Goal: Entertainment & Leisure: Consume media (video, audio)

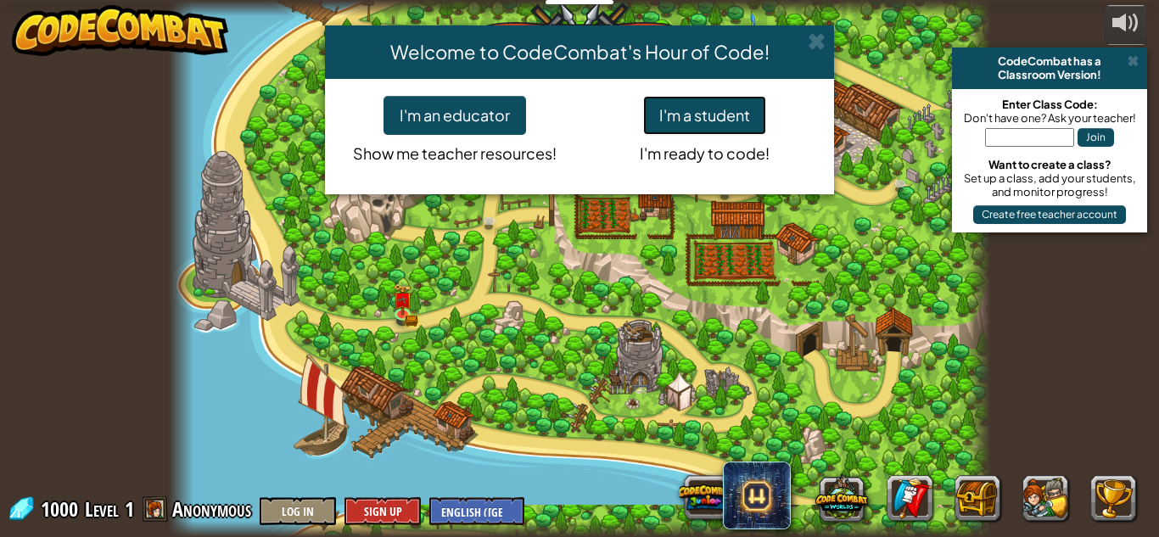
drag, startPoint x: 706, startPoint y: 125, endPoint x: 556, endPoint y: 126, distance: 150.1
click at [556, 126] on div "I'm an educator Show me teacher resources! I'm a student I'm ready to code!" at bounding box center [579, 136] width 500 height 81
click at [758, 126] on button "I'm a student" at bounding box center [704, 115] width 123 height 39
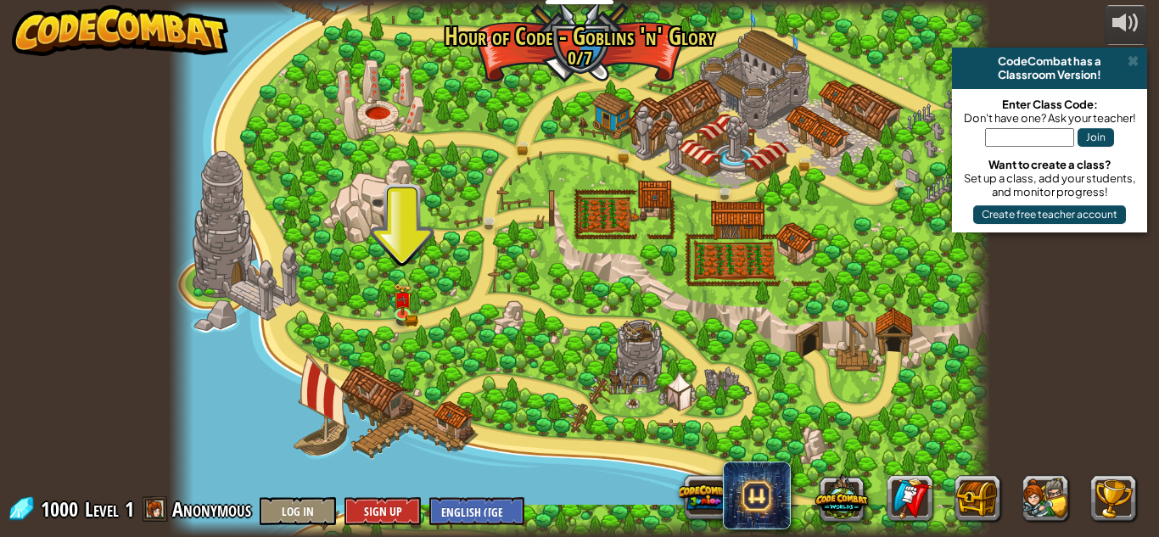
click at [623, 316] on div at bounding box center [579, 268] width 821 height 537
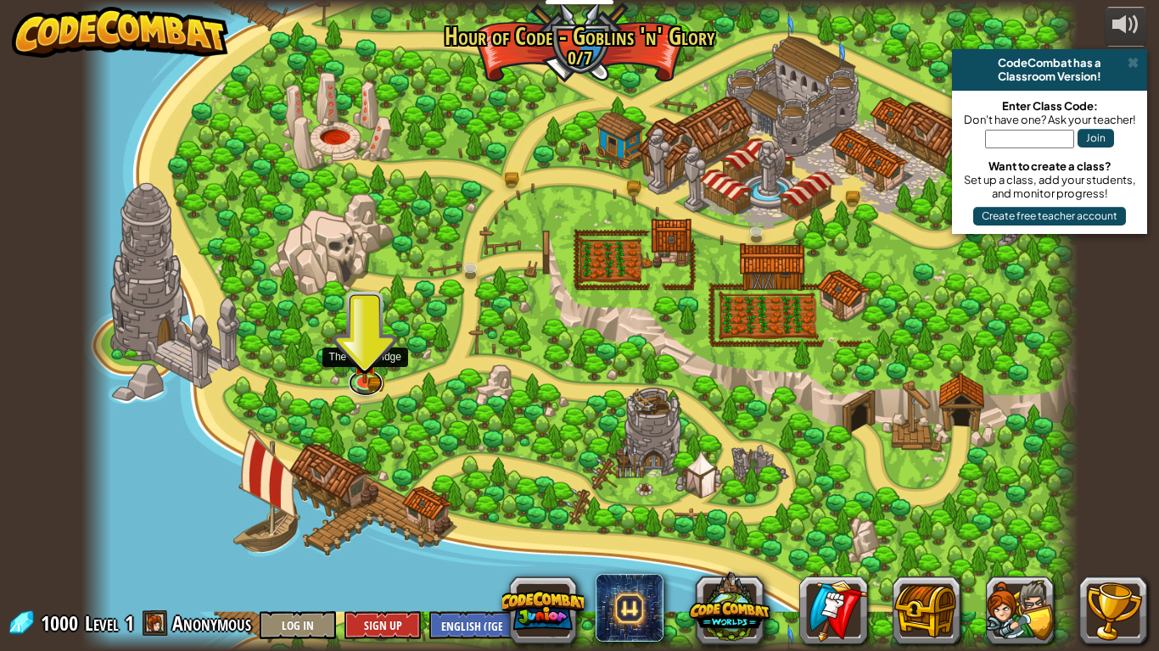
click at [358, 390] on link at bounding box center [366, 382] width 34 height 25
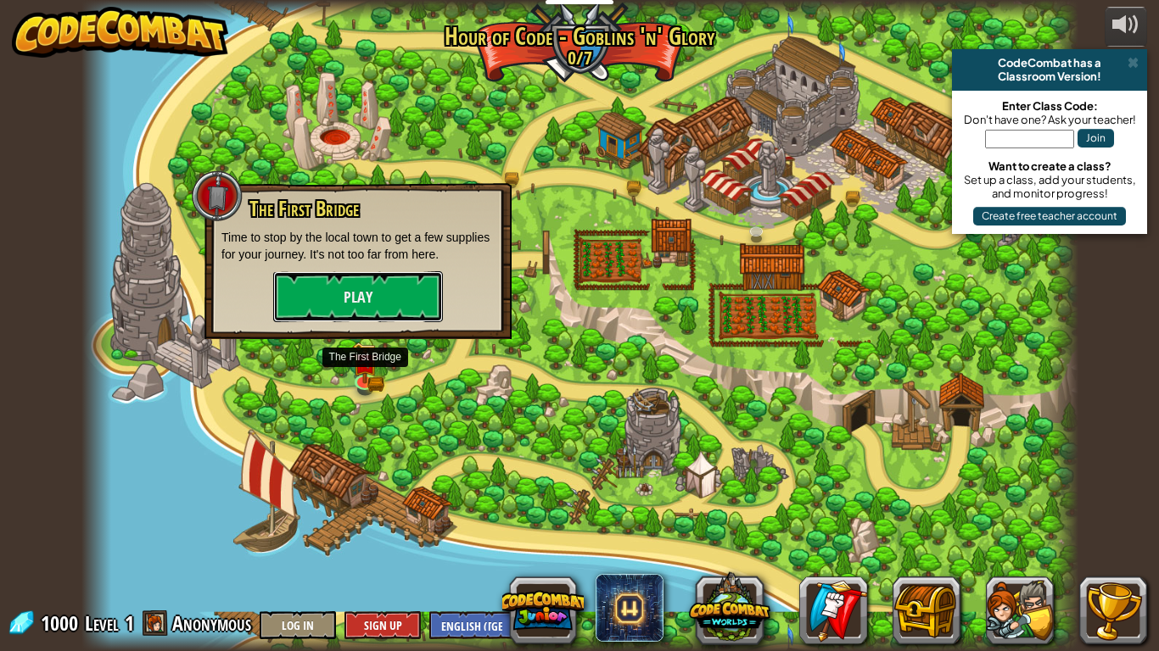
click at [416, 319] on button "Play" at bounding box center [358, 296] width 170 height 51
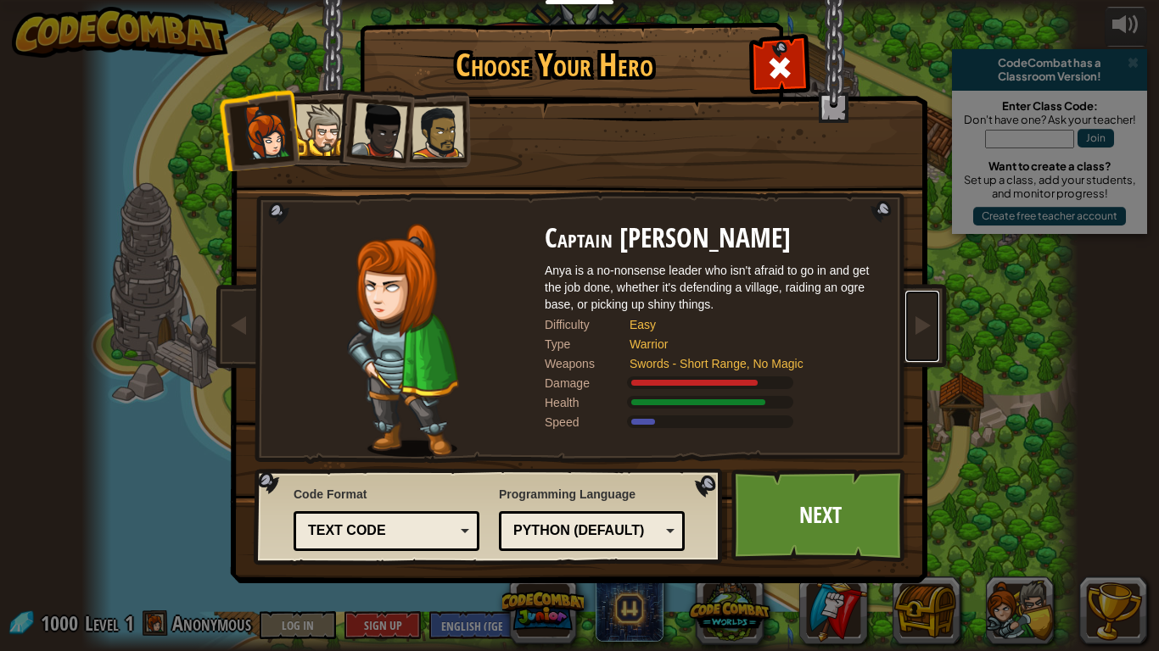
click at [925, 332] on span at bounding box center [922, 325] width 20 height 20
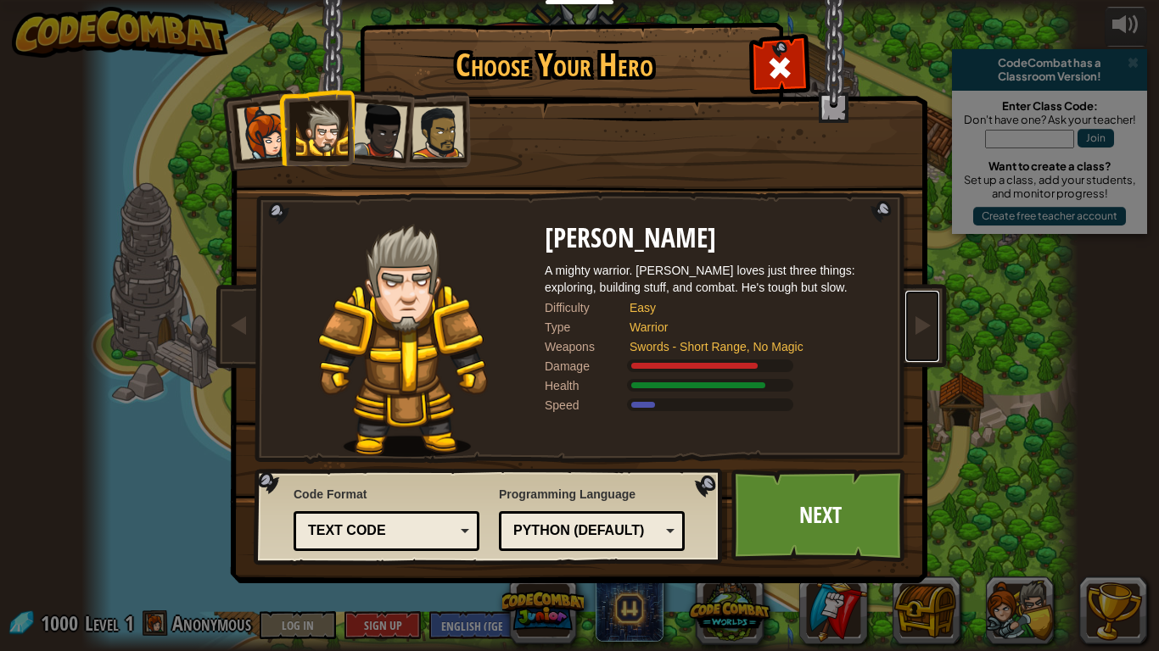
click at [924, 328] on span at bounding box center [922, 325] width 20 height 20
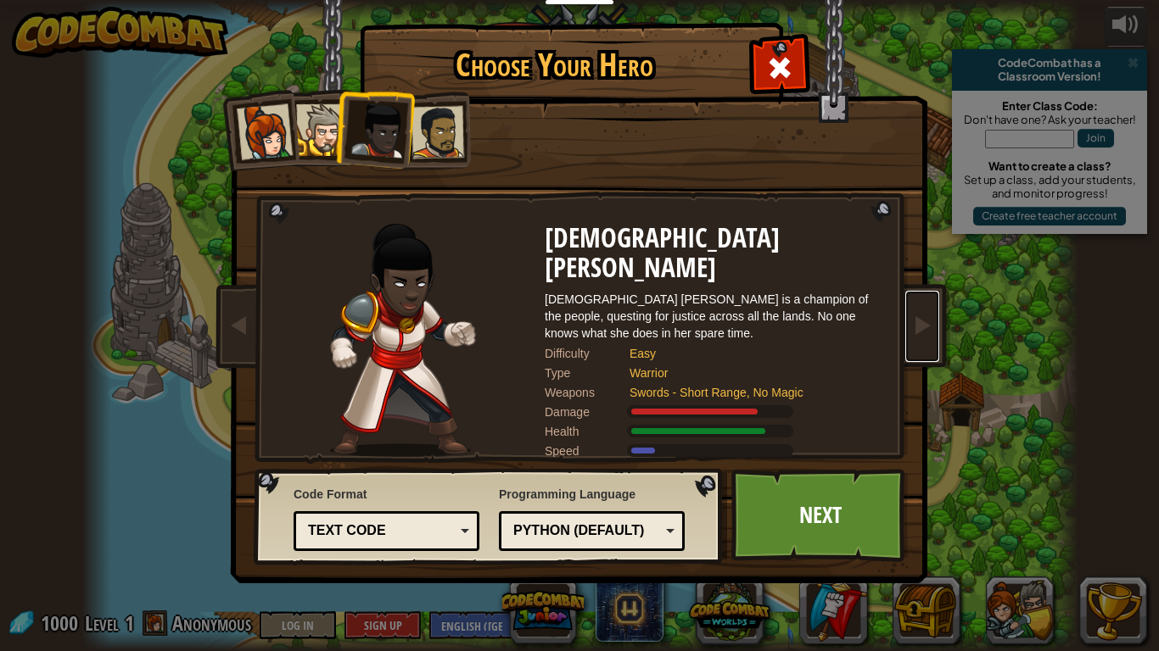
click at [924, 328] on span at bounding box center [922, 325] width 20 height 20
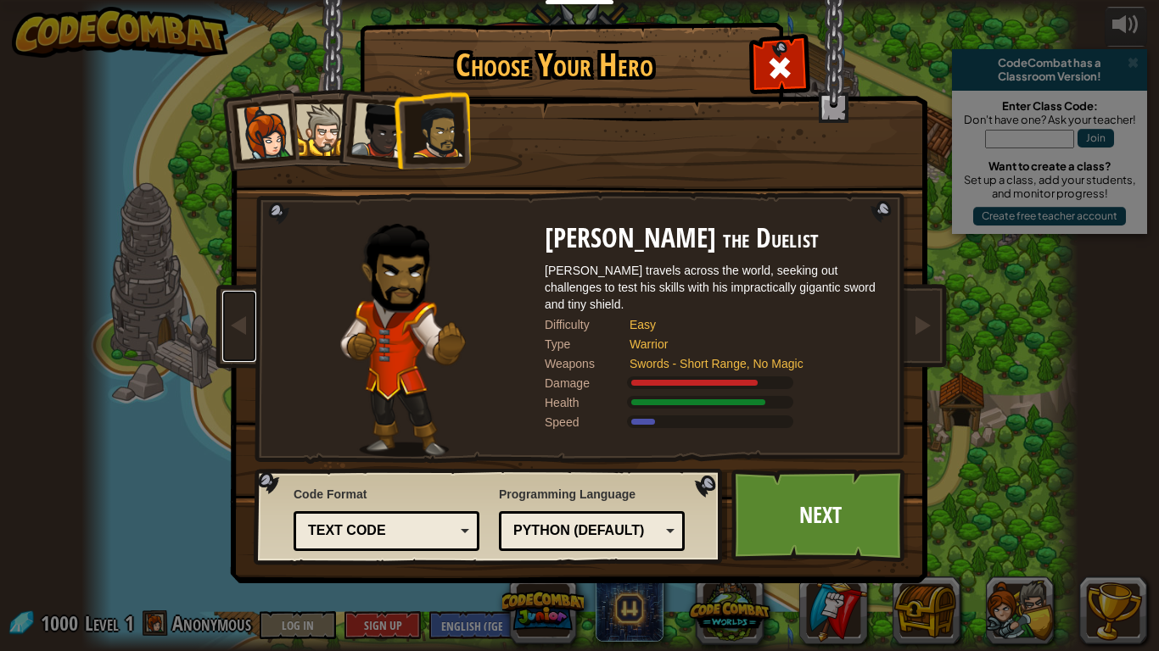
click at [249, 320] on link at bounding box center [239, 326] width 34 height 71
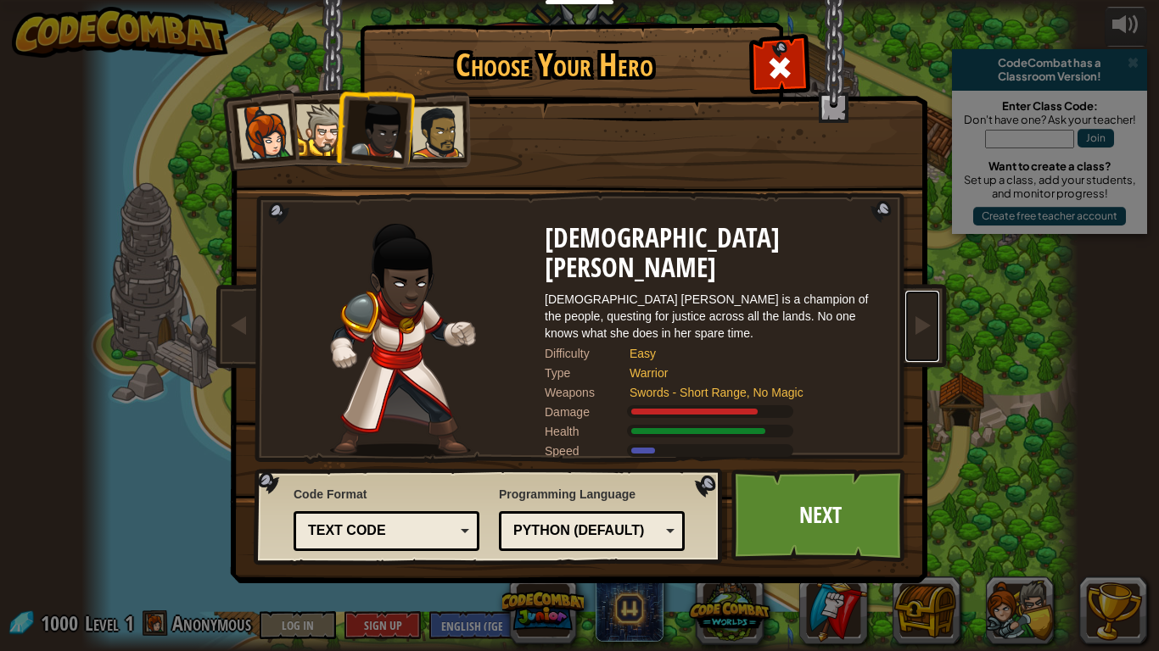
click at [928, 320] on span at bounding box center [922, 325] width 20 height 20
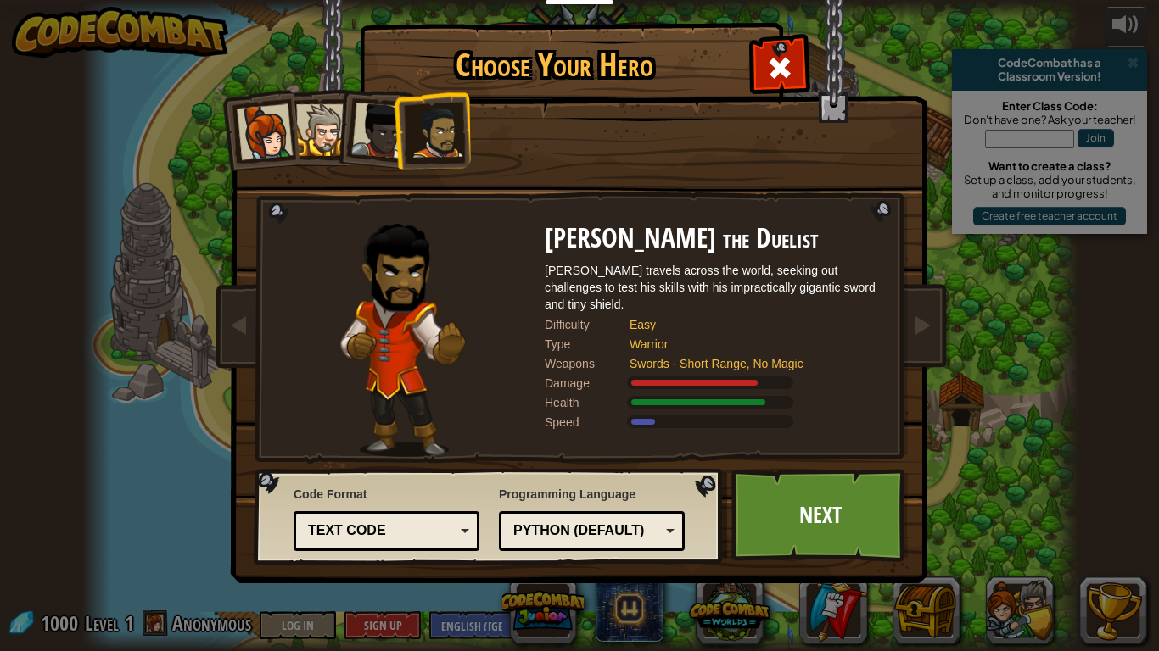
click at [788, 512] on link "Next" at bounding box center [819, 515] width 177 height 93
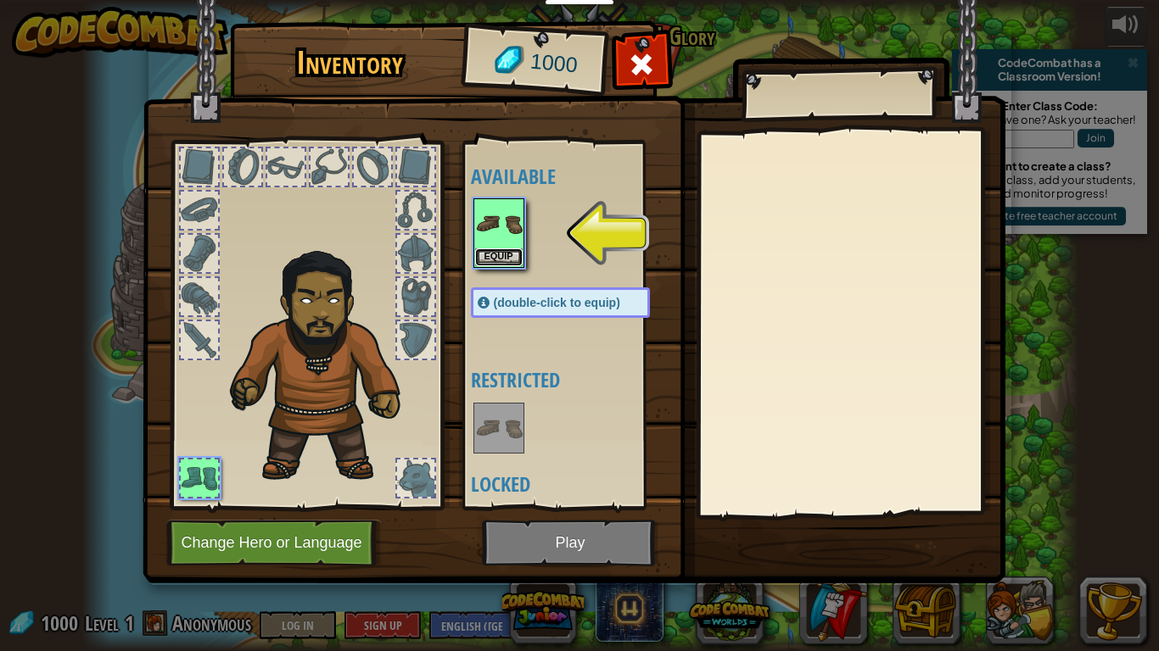
click at [480, 254] on button "Equip" at bounding box center [499, 258] width 48 height 18
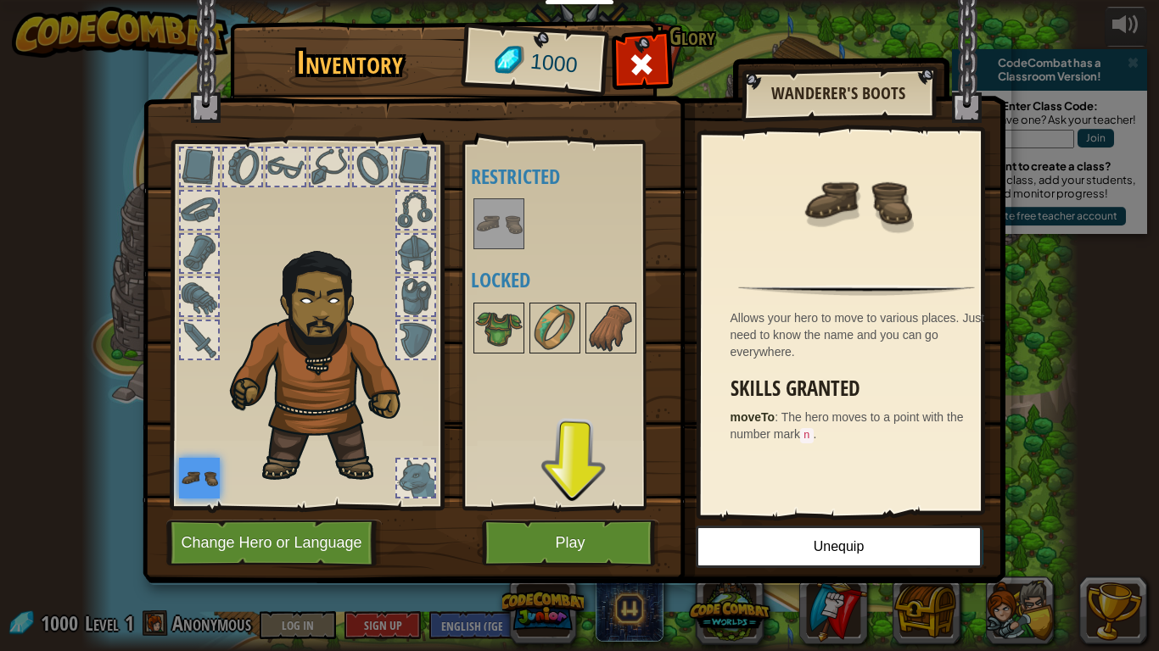
click at [478, 525] on img at bounding box center [574, 276] width 863 height 616
click at [534, 536] on button "Play" at bounding box center [570, 543] width 177 height 47
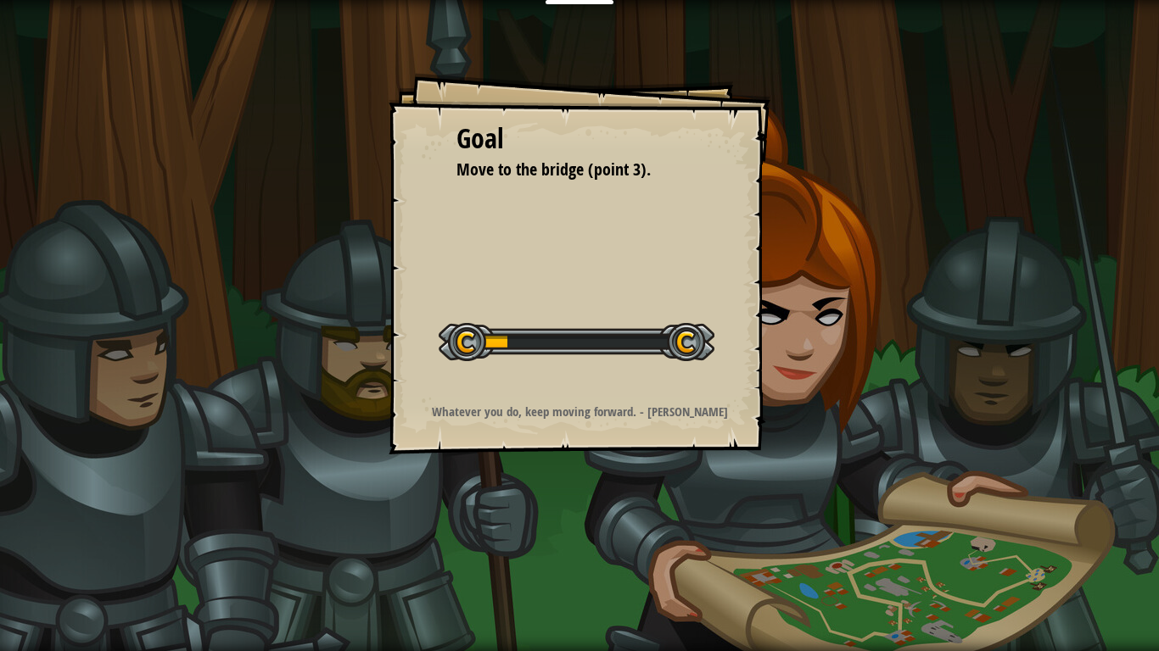
click at [583, 355] on div at bounding box center [577, 342] width 276 height 38
click at [587, 371] on div "Start Level" at bounding box center [577, 340] width 276 height 68
